Goal: Navigation & Orientation: Find specific page/section

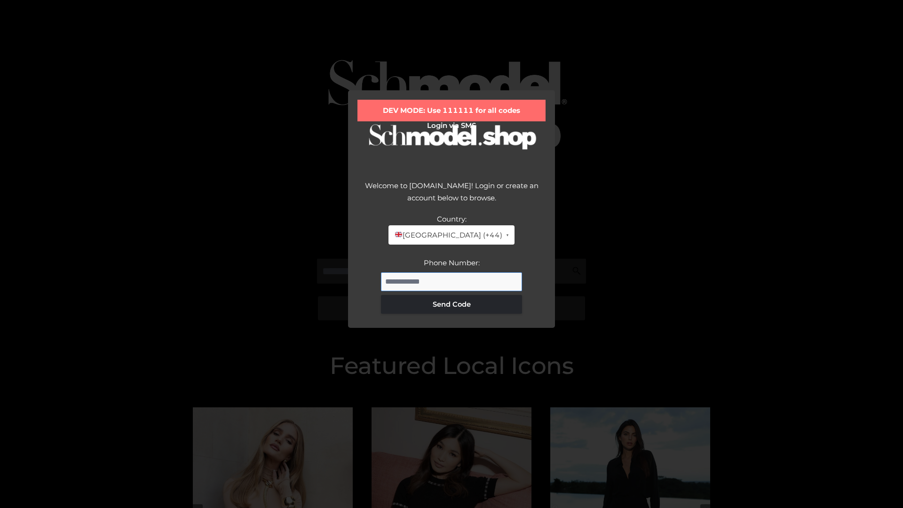
click at [451, 281] on input "Phone Number:" at bounding box center [451, 281] width 141 height 19
type input "**********"
click at [451, 304] on button "Send Code" at bounding box center [451, 304] width 141 height 19
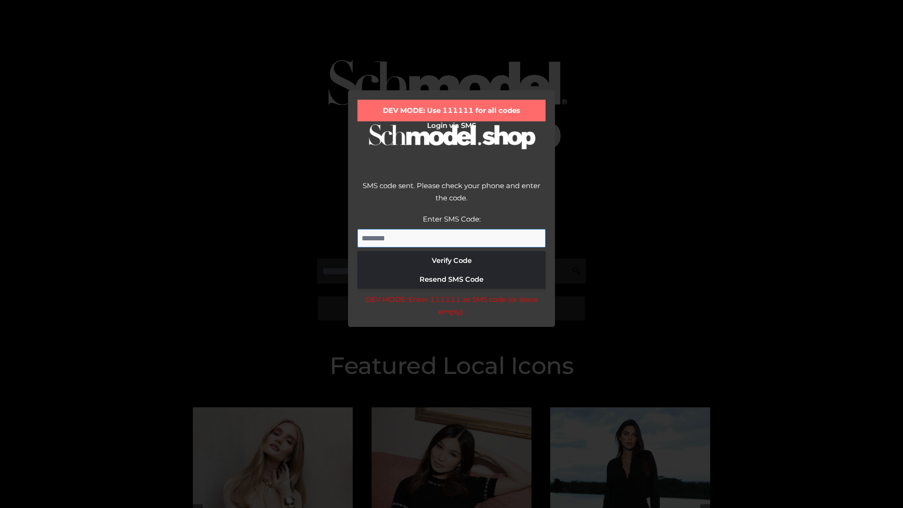
click at [451, 238] on input "Enter SMS Code:" at bounding box center [451, 238] width 188 height 19
type input "******"
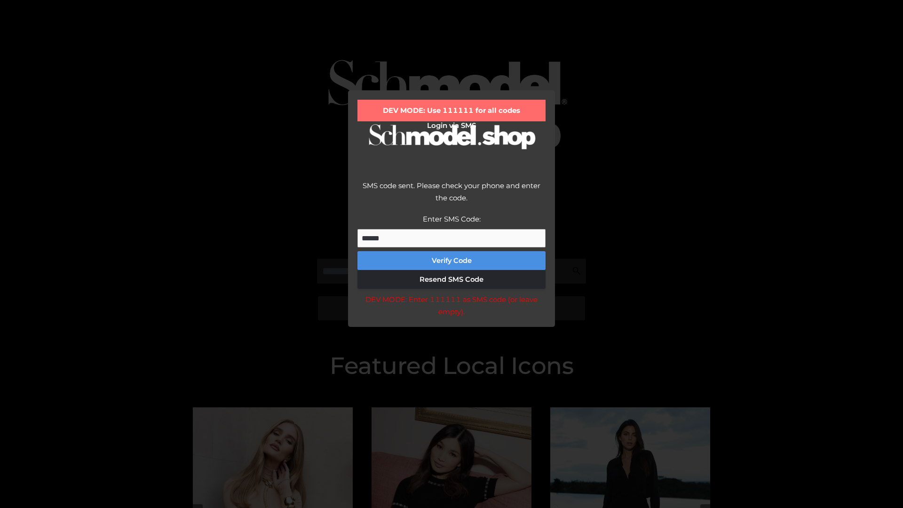
click at [451, 260] on button "Verify Code" at bounding box center [451, 260] width 188 height 19
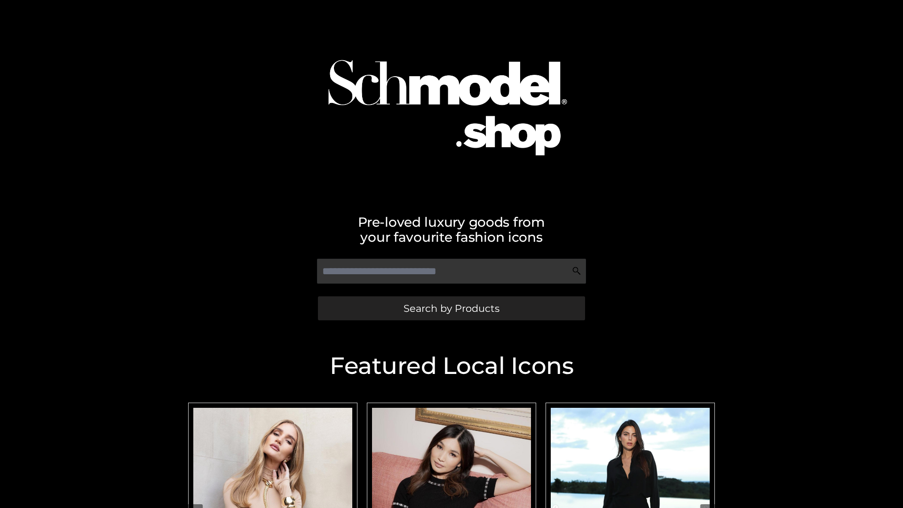
click at [451, 308] on span "Search by Products" at bounding box center [451, 308] width 96 height 10
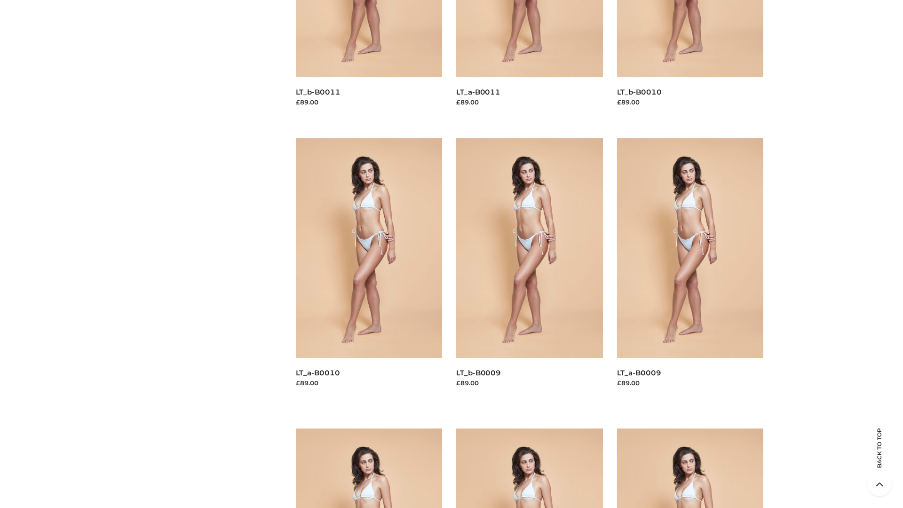
scroll to position [2479, 0]
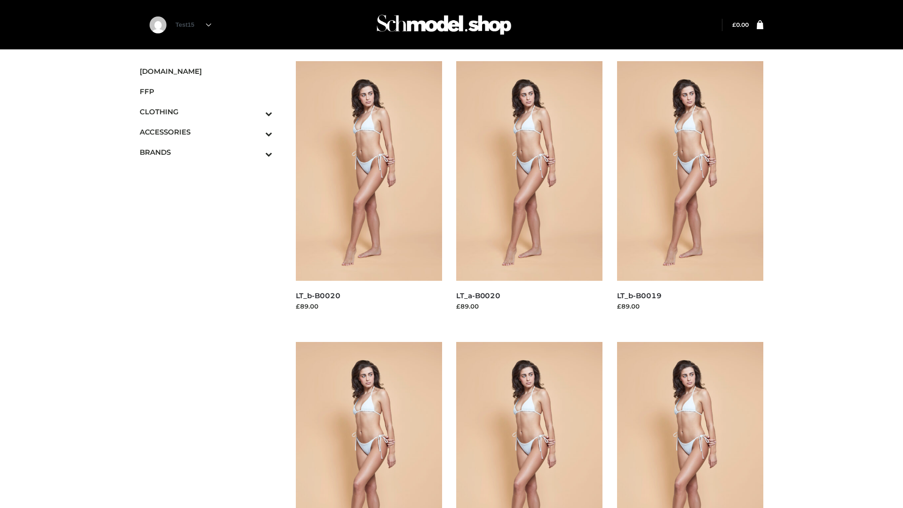
scroll to position [765, 0]
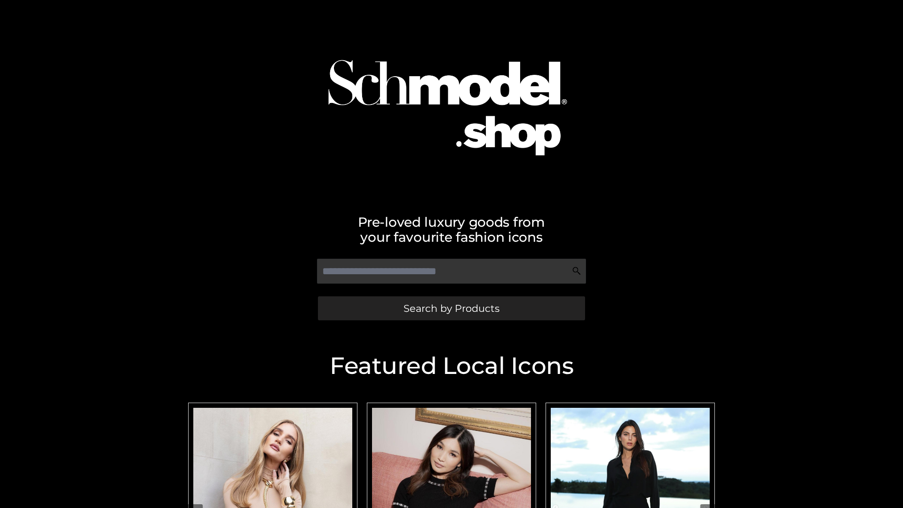
click at [451, 308] on span "Search by Products" at bounding box center [451, 308] width 96 height 10
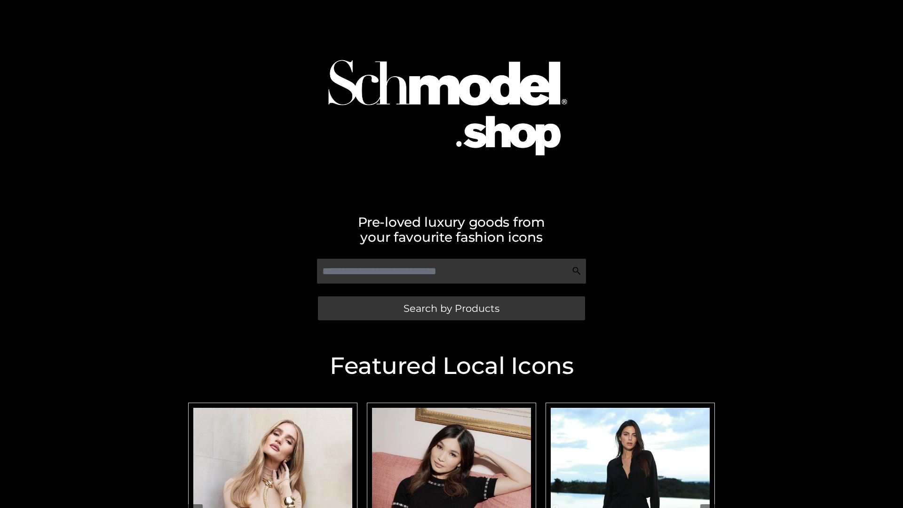
click at [451, 308] on span "Search by Products" at bounding box center [451, 308] width 96 height 10
